Goal: Browse casually: Explore the website without a specific task or goal

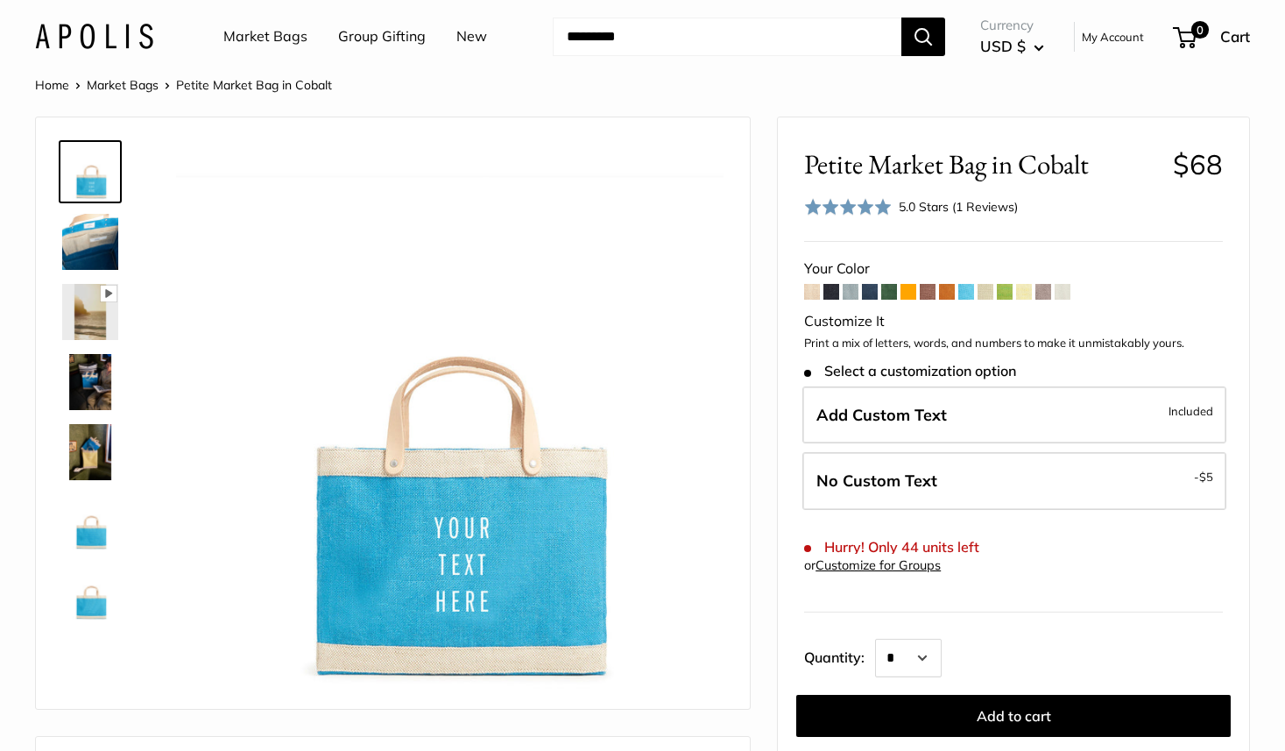
click at [1008, 288] on span at bounding box center [1005, 292] width 16 height 16
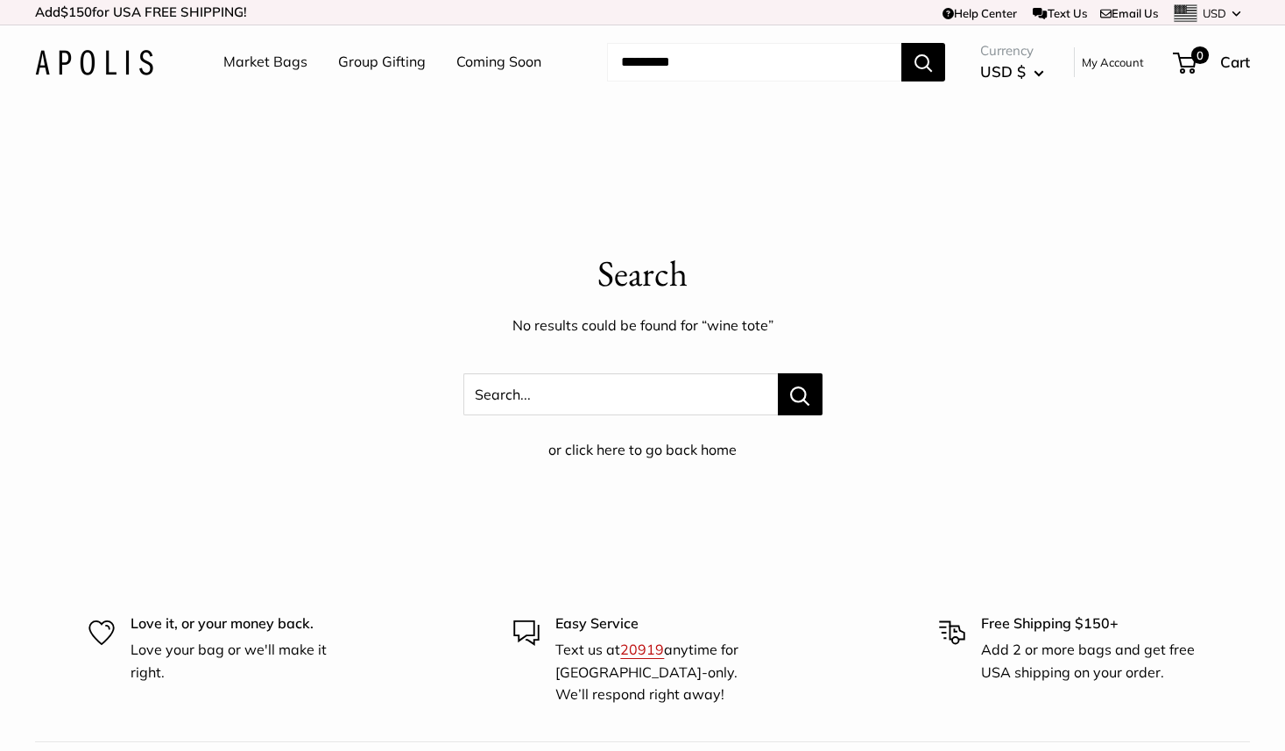
click at [276, 60] on link "Market Bags" at bounding box center [265, 62] width 84 height 26
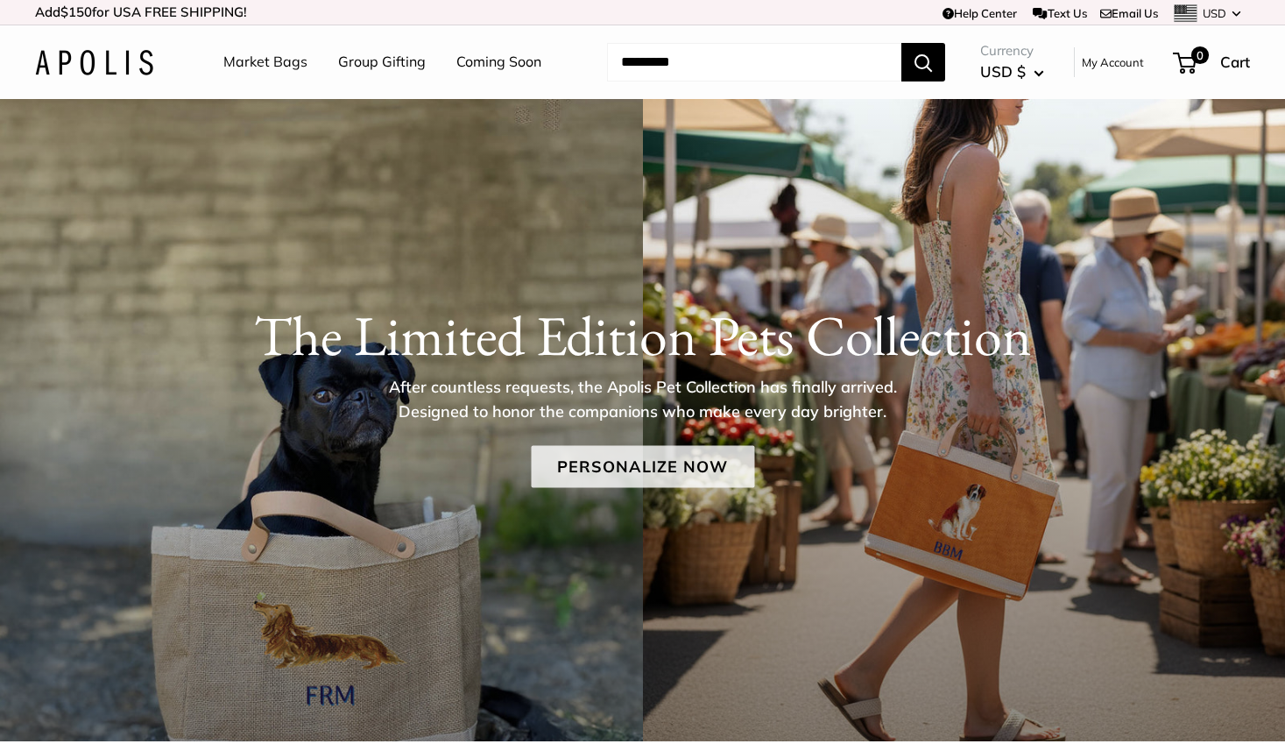
click at [622, 461] on link "Personalize Now" at bounding box center [642, 467] width 223 height 42
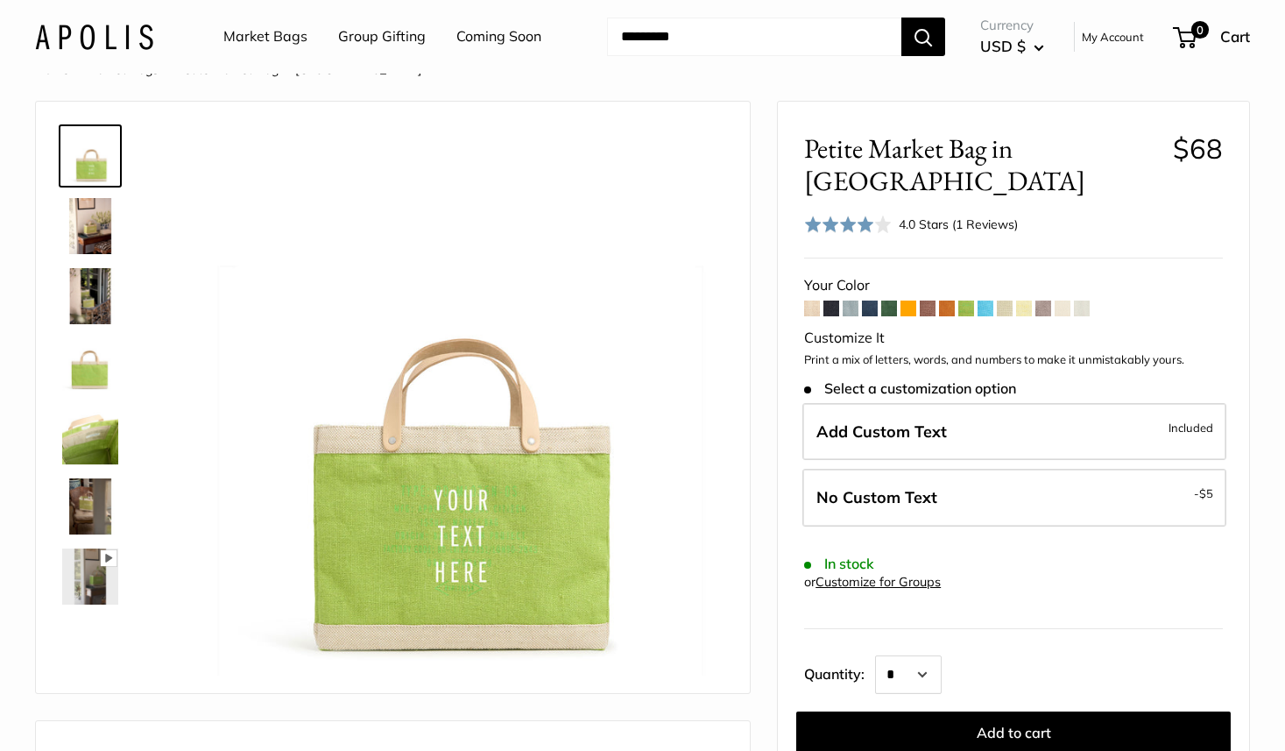
scroll to position [27, 0]
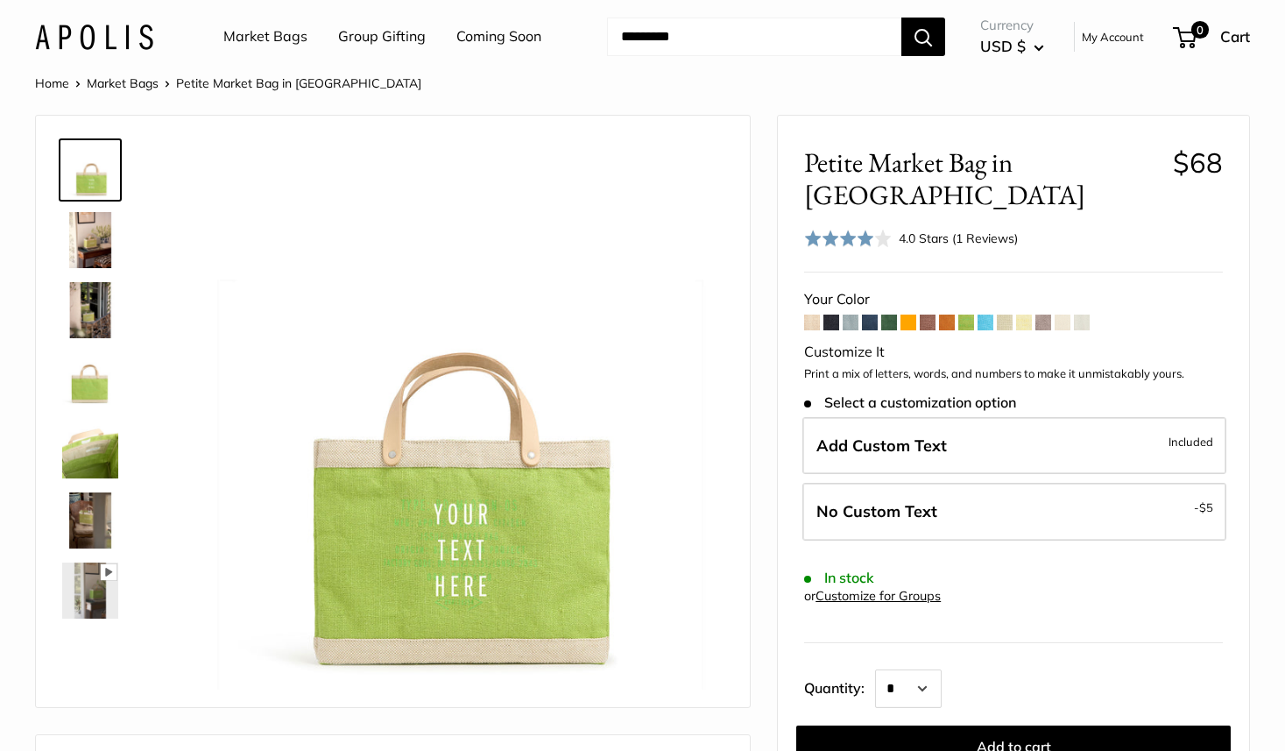
click at [97, 378] on img at bounding box center [90, 380] width 56 height 56
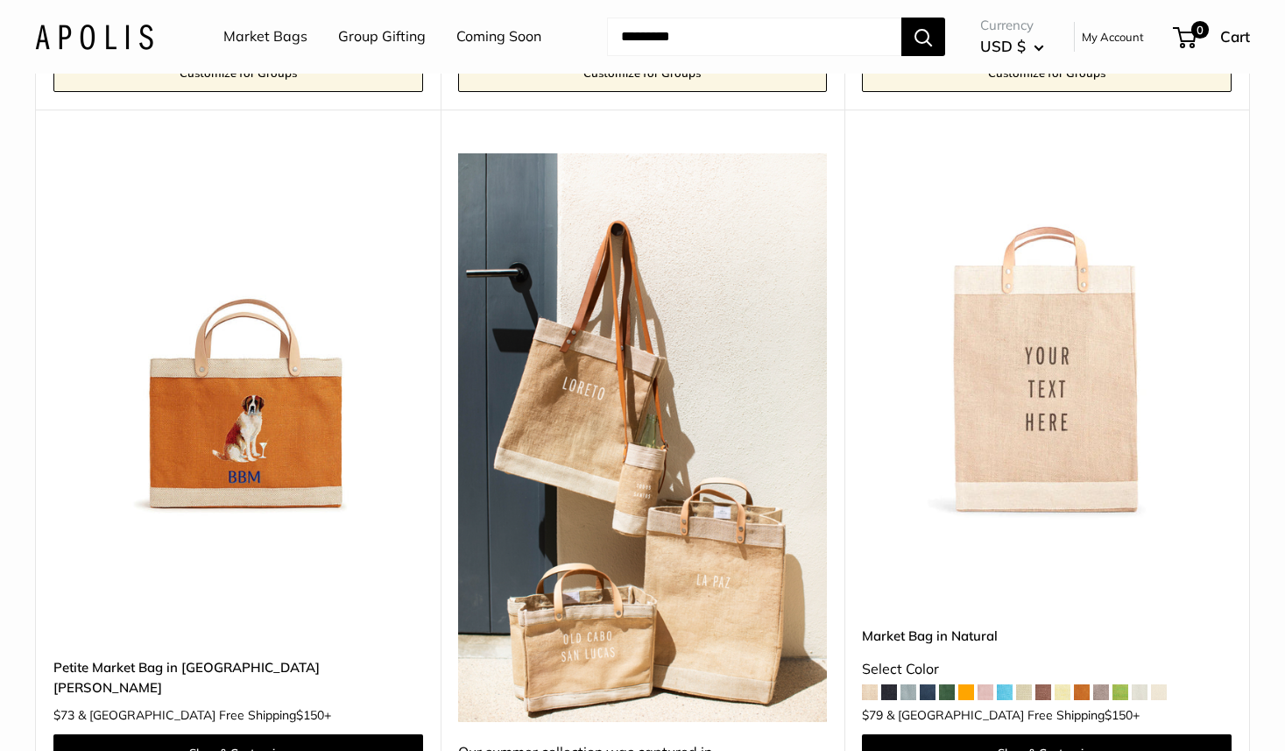
scroll to position [3146, 0]
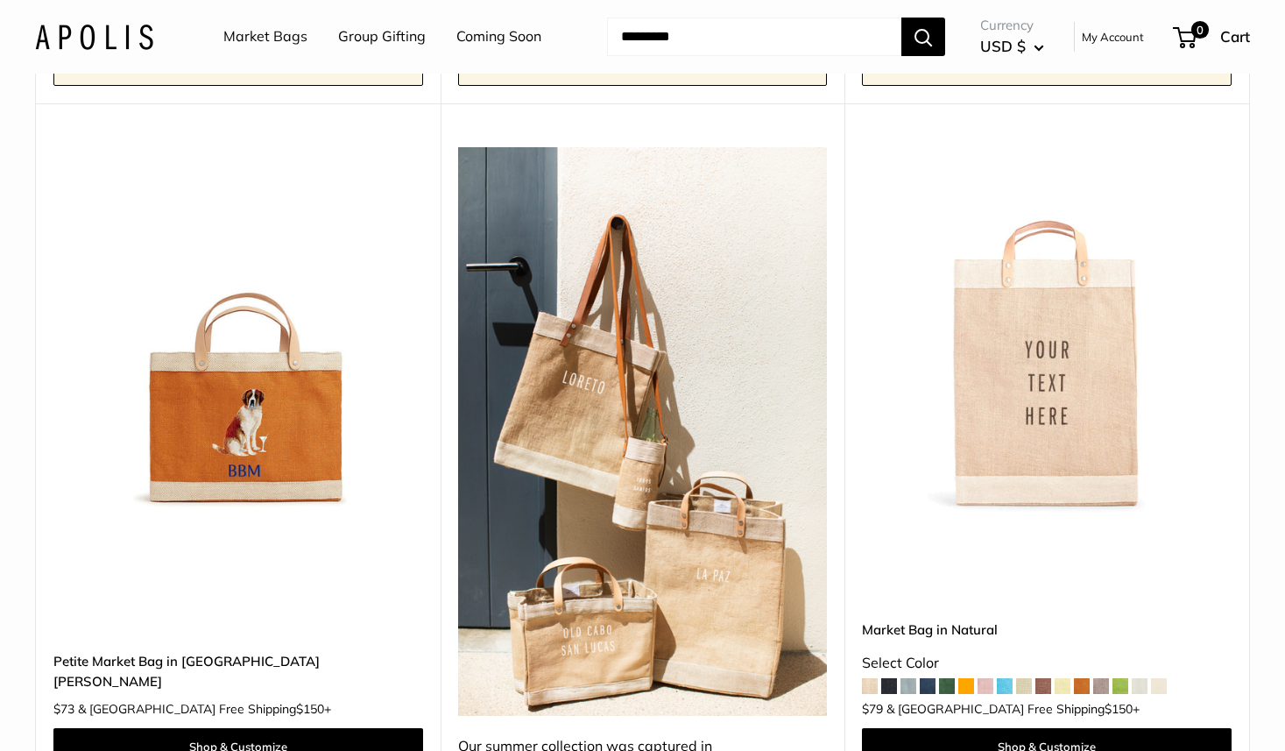
click at [0, 0] on img at bounding box center [0, 0] width 0 height 0
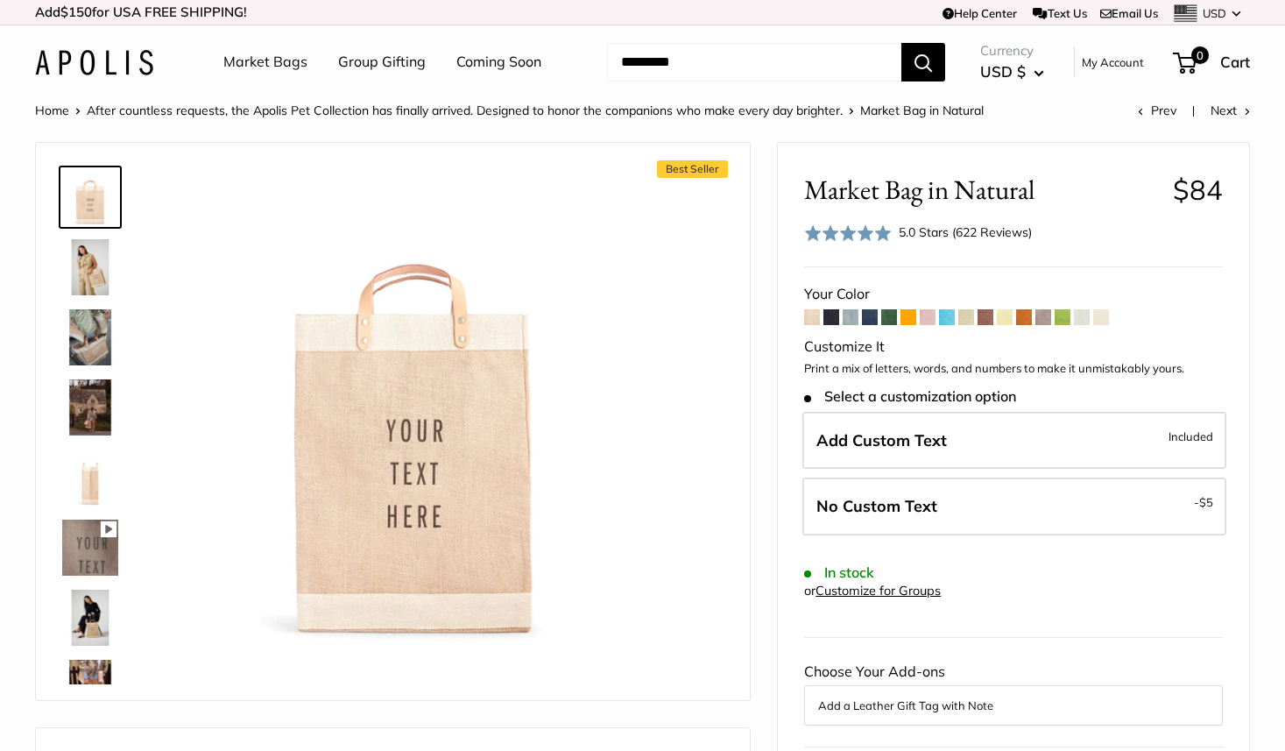
click at [1067, 321] on span at bounding box center [1062, 317] width 16 height 16
